Goal: Task Accomplishment & Management: Manage account settings

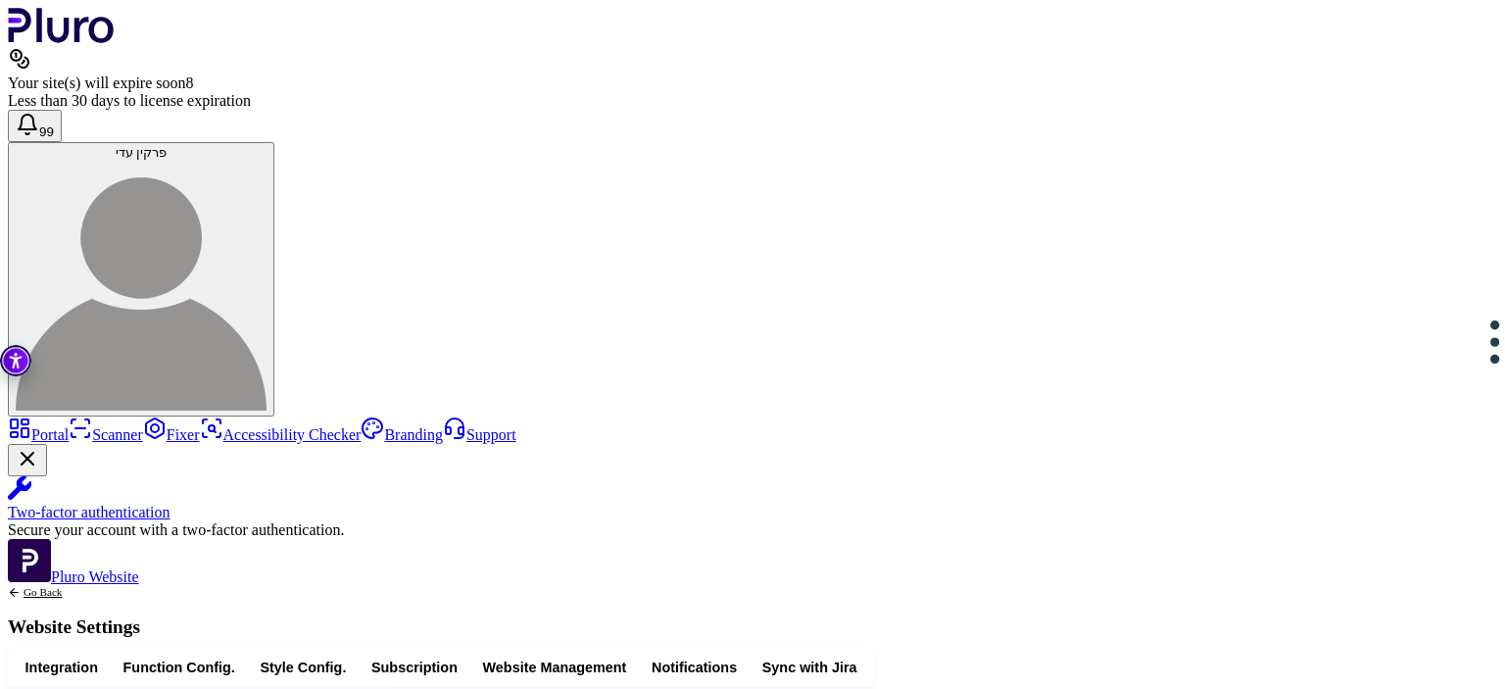
scroll to position [493, 0]
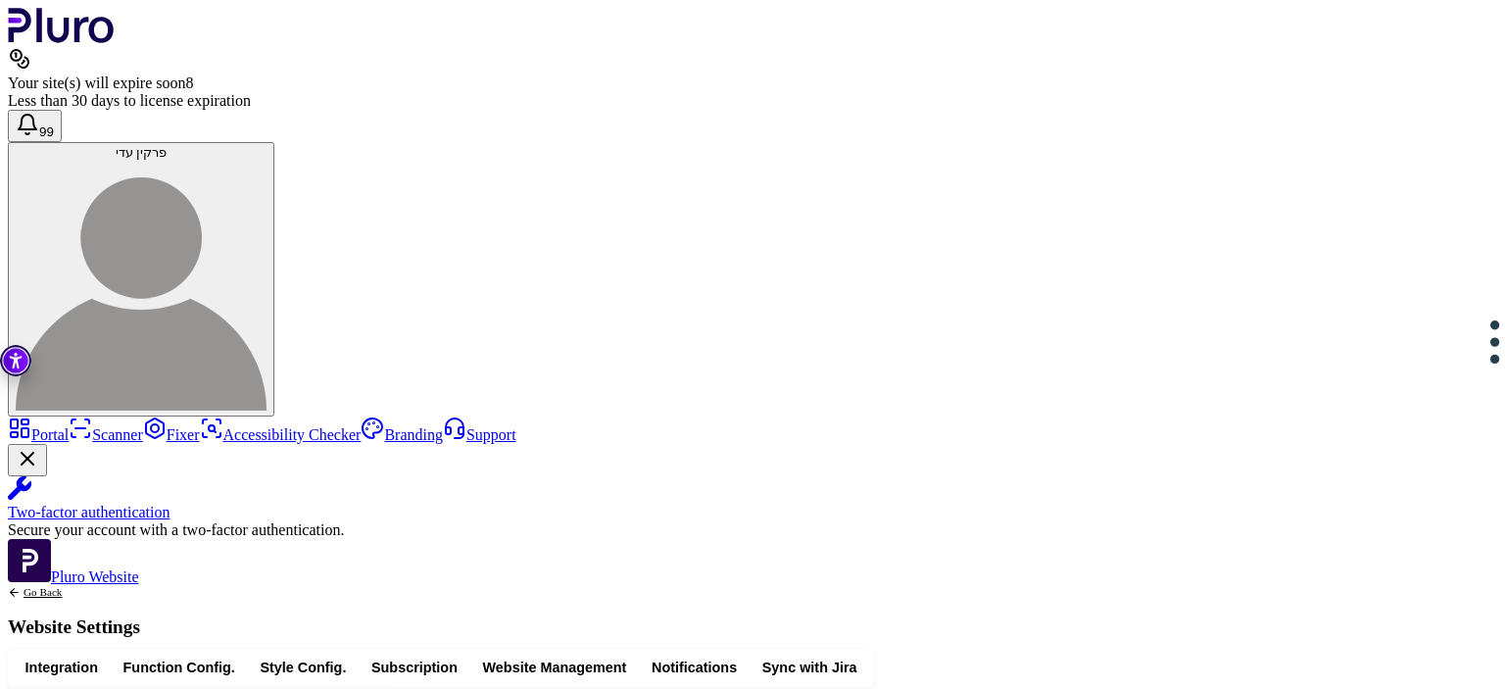
drag, startPoint x: 757, startPoint y: 258, endPoint x: 662, endPoint y: 261, distance: 95.1
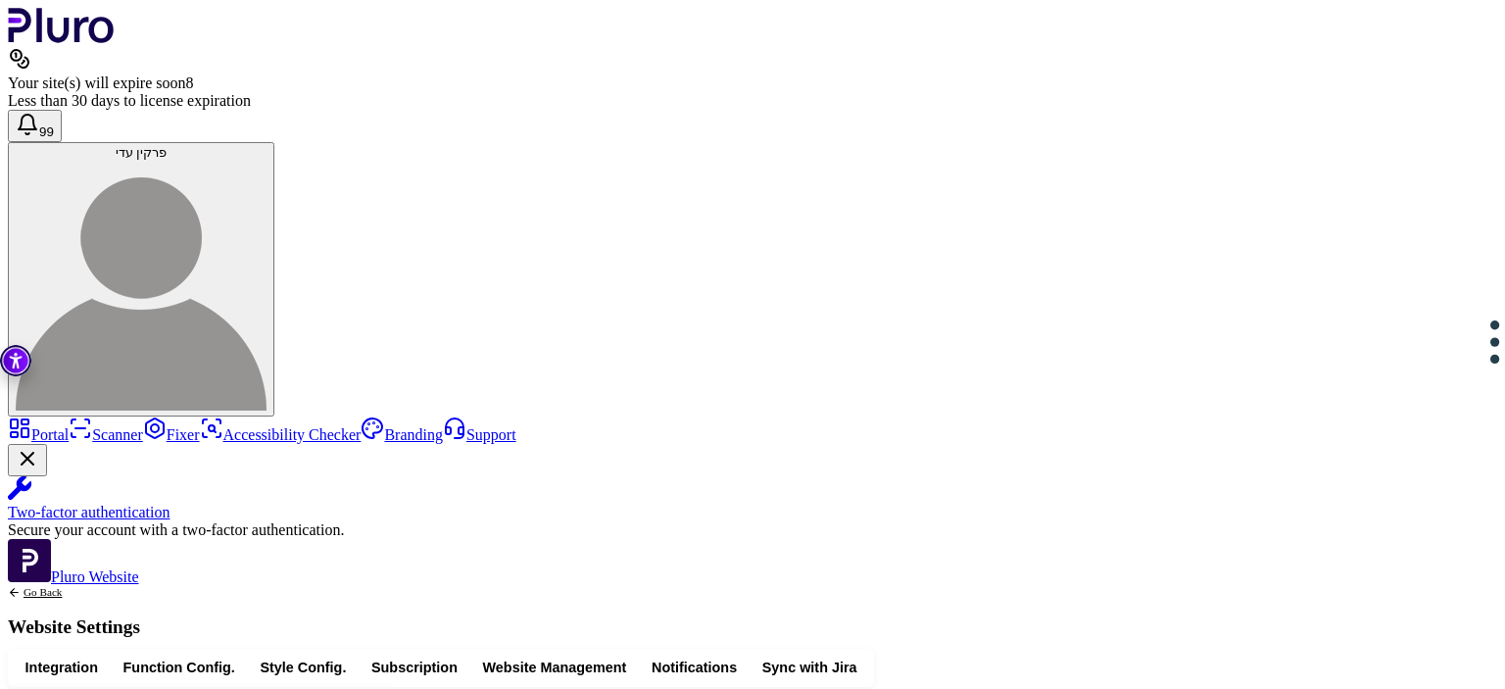
drag, startPoint x: 891, startPoint y: 314, endPoint x: 458, endPoint y: 309, distance: 433.1
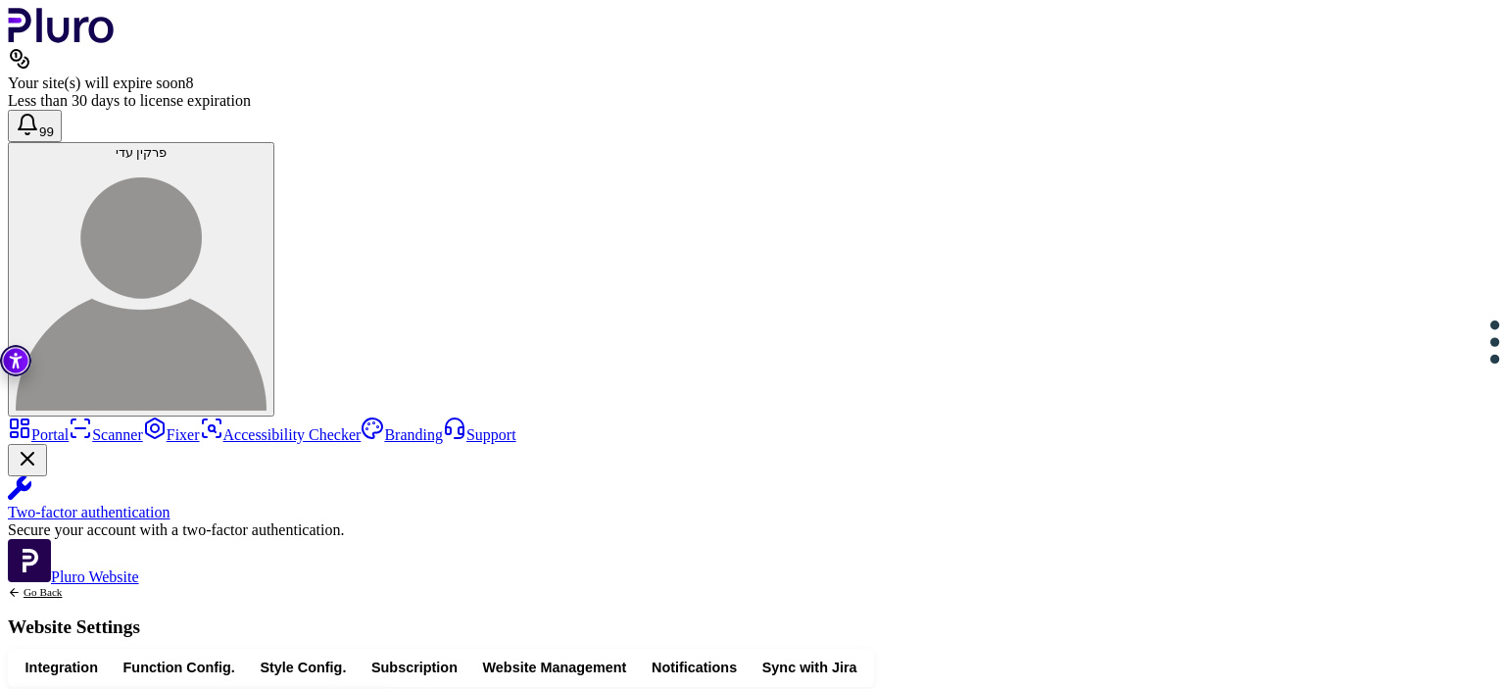
drag, startPoint x: 715, startPoint y: 295, endPoint x: 509, endPoint y: 293, distance: 205.7
copy div "**********"
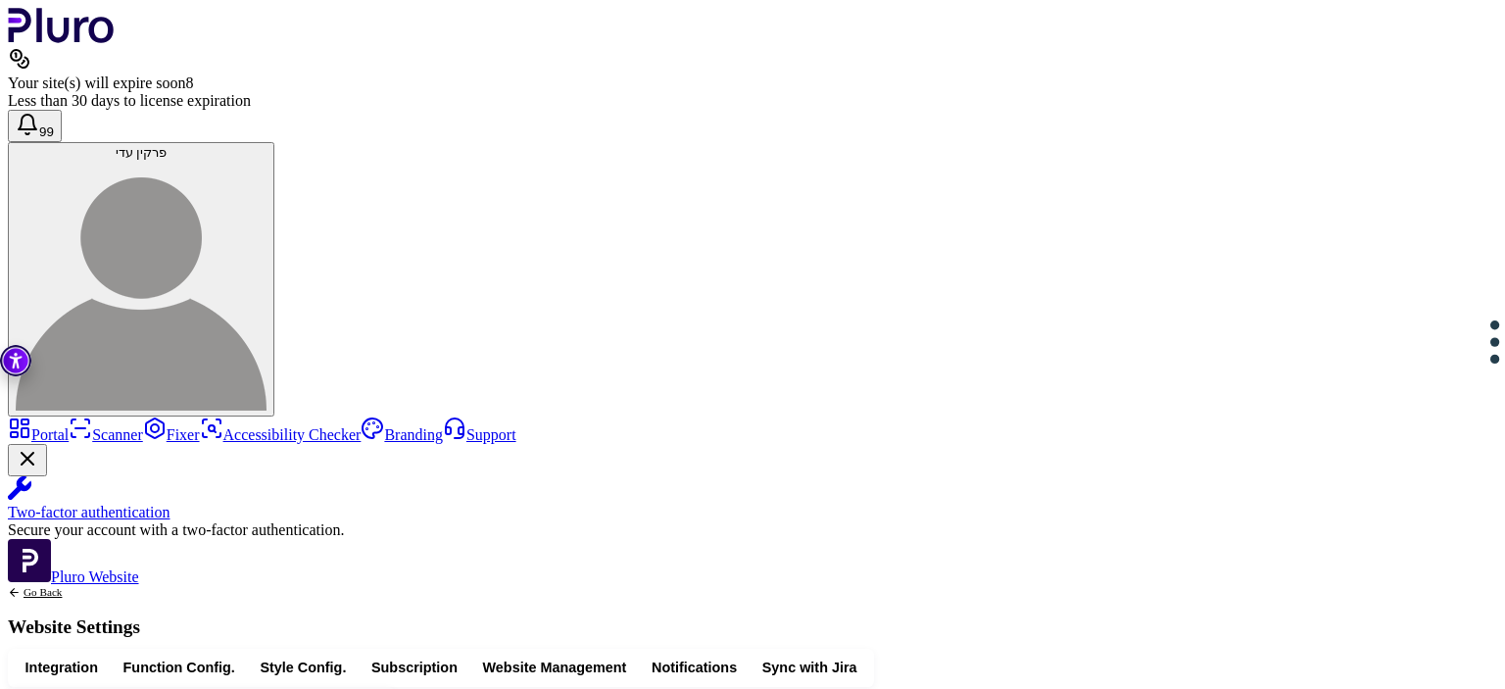
drag, startPoint x: 1003, startPoint y: 326, endPoint x: 738, endPoint y: 324, distance: 265.5
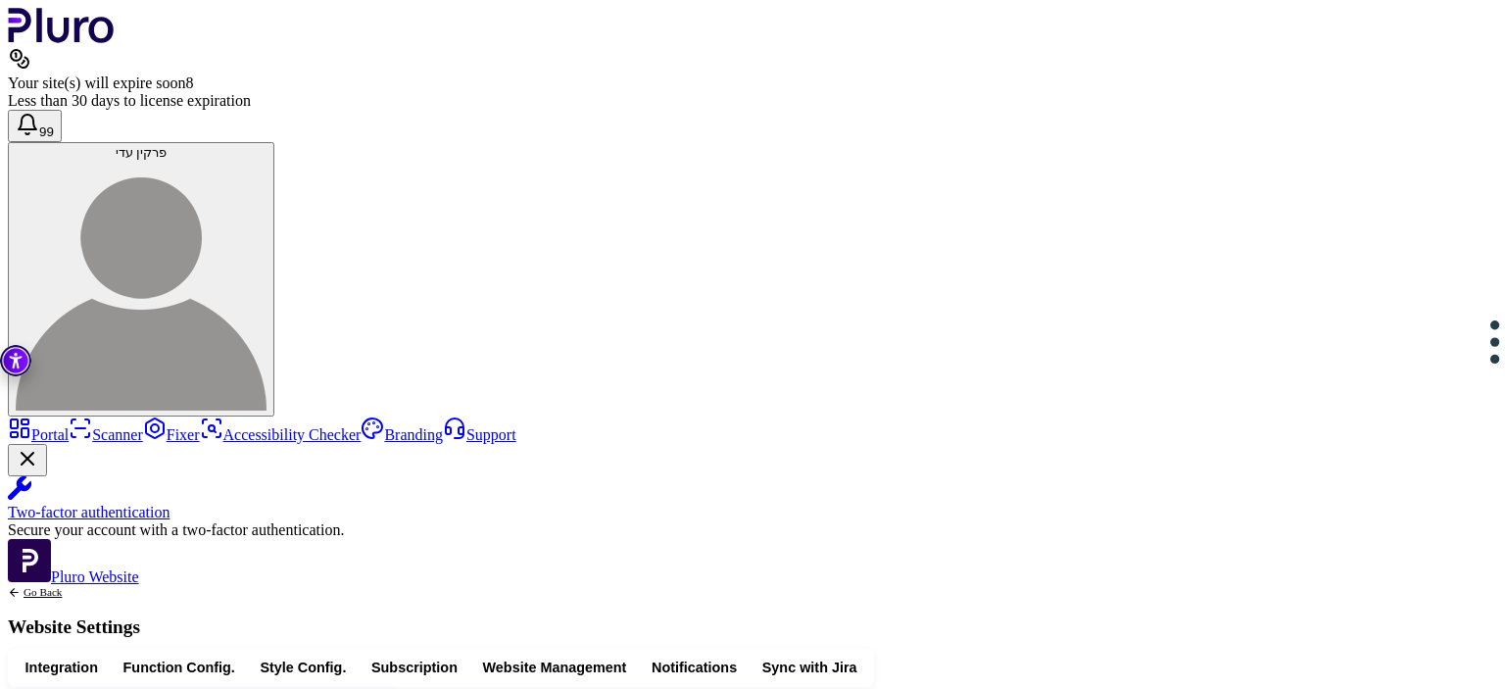
scroll to position [655, 0]
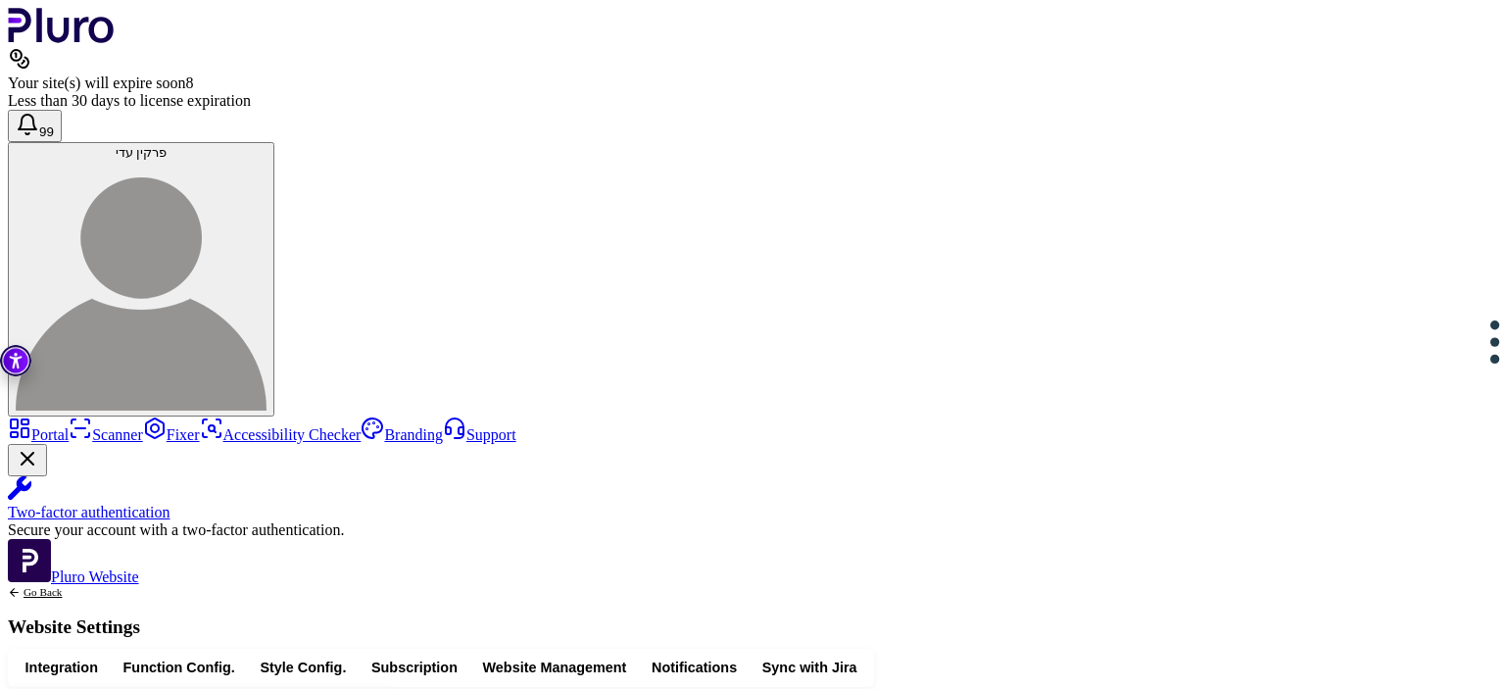
drag, startPoint x: 739, startPoint y: 391, endPoint x: 729, endPoint y: 395, distance: 10.6
